Goal: Navigation & Orientation: Find specific page/section

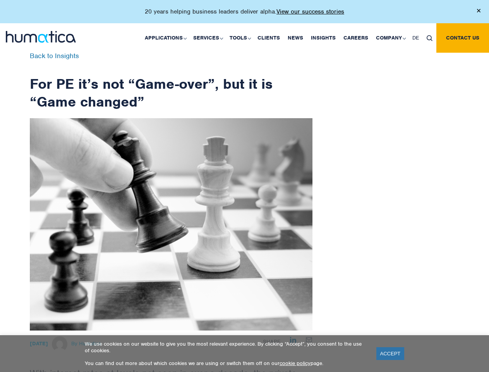
click at [244, 15] on p "20 years helping business leaders deliver alpha. View our success stories" at bounding box center [245, 12] width 200 height 8
click at [167, 38] on link "Applications" at bounding box center [165, 37] width 48 height 29
click at [209, 38] on link "Services" at bounding box center [207, 37] width 36 height 29
click at [241, 38] on link "Tools" at bounding box center [240, 37] width 28 height 29
click at [390, 38] on link "Company" at bounding box center [390, 37] width 36 height 29
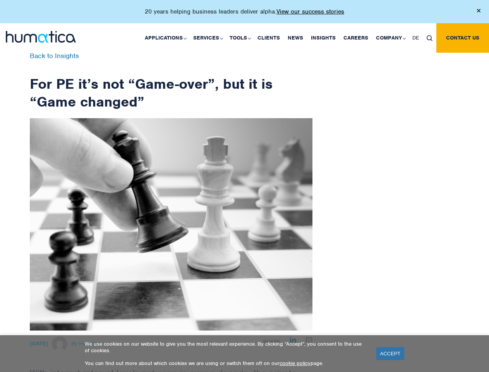
click at [430, 38] on img at bounding box center [430, 38] width 6 height 6
click at [390, 353] on link "ACCEPT" at bounding box center [391, 353] width 28 height 13
